Goal: Information Seeking & Learning: Learn about a topic

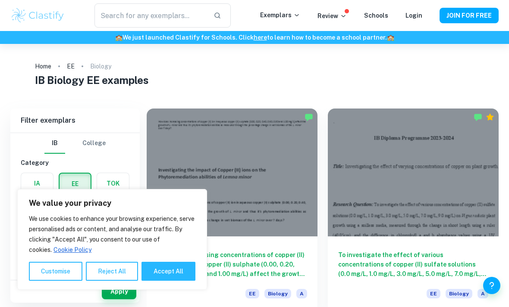
scroll to position [20, 0]
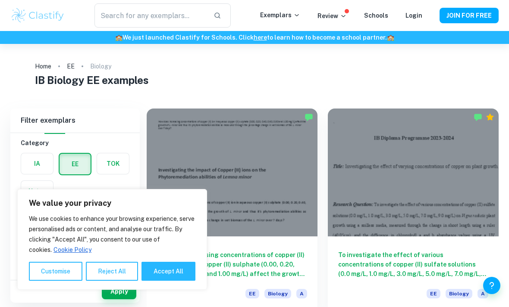
click at [180, 158] on div at bounding box center [232, 173] width 171 height 128
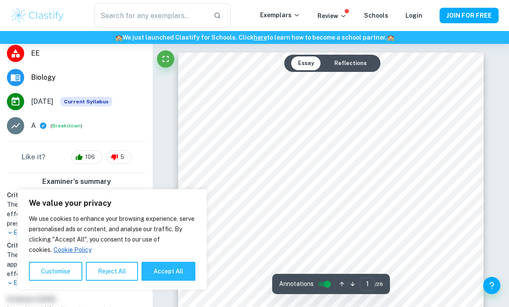
scroll to position [219, 0]
click at [113, 281] on button "Reject All" at bounding box center [112, 271] width 52 height 19
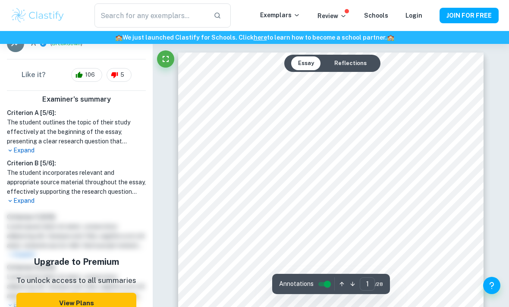
scroll to position [300, 0]
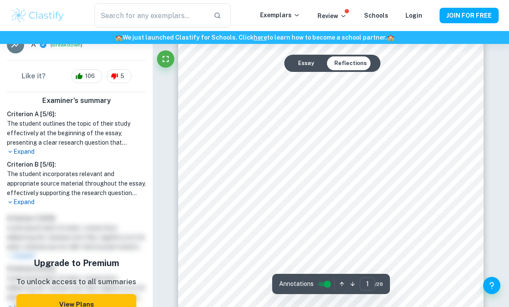
click at [310, 69] on button "Essay" at bounding box center [306, 63] width 30 height 14
click at [307, 64] on button "Essay" at bounding box center [306, 63] width 30 height 14
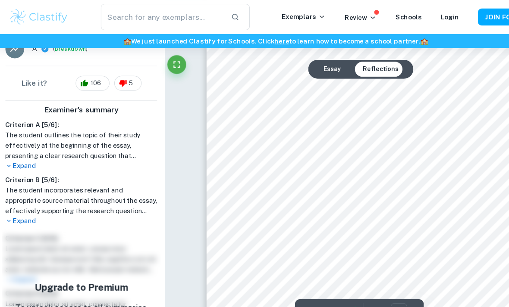
scroll to position [947, 0]
click at [14, 147] on p "Expand" at bounding box center [76, 151] width 139 height 9
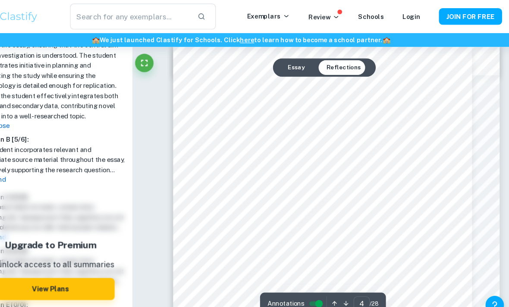
scroll to position [1201, 0]
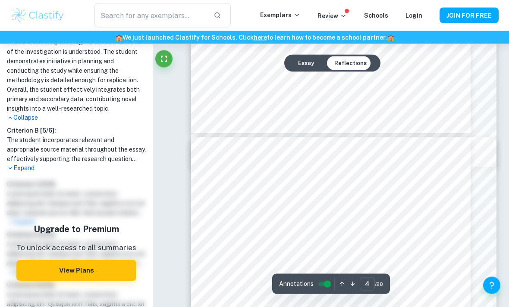
type input "3"
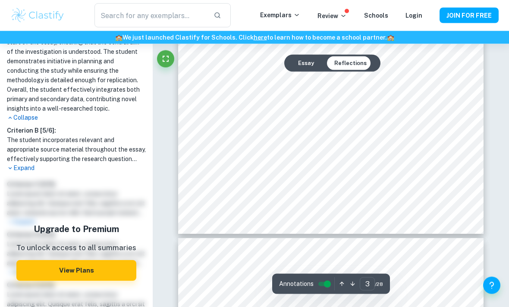
scroll to position [1040, 0]
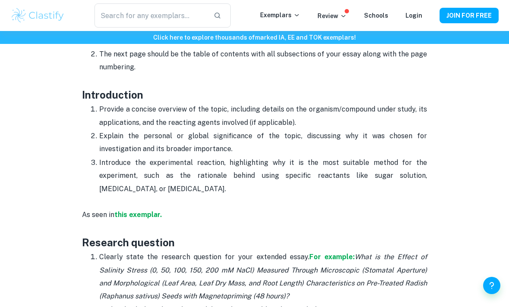
scroll to position [482, 0]
